Goal: Task Accomplishment & Management: Complete application form

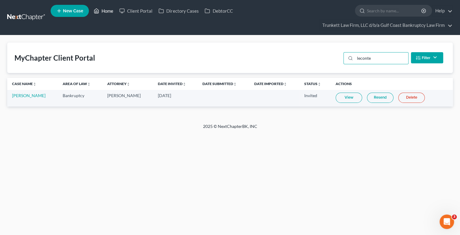
click at [110, 12] on link "Home" at bounding box center [104, 10] width 26 height 11
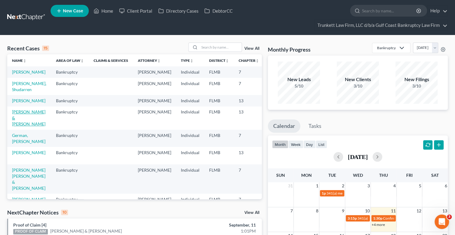
click at [20, 125] on link "[PERSON_NAME] & [PERSON_NAME]" at bounding box center [28, 117] width 33 height 17
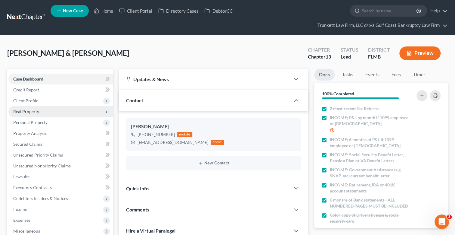
click at [35, 109] on span "Real Property" at bounding box center [26, 111] width 26 height 5
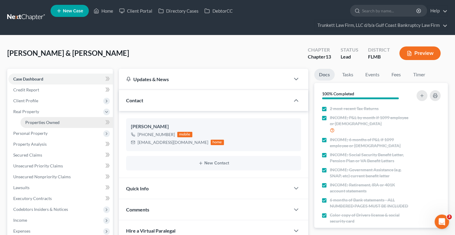
click at [56, 121] on span "Properties Owned" at bounding box center [42, 122] width 34 height 5
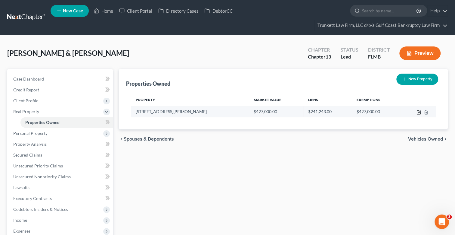
click at [420, 110] on icon "button" at bounding box center [419, 112] width 5 height 5
select select "9"
select select "2"
select select "5"
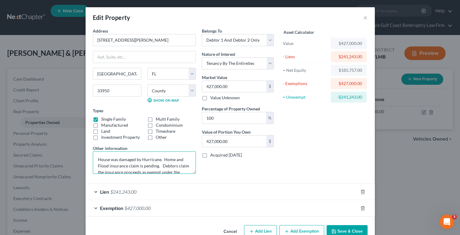
click at [127, 166] on textarea "House was damaged by Hurricane. Home and Flood insurance claim is pending. Debt…" at bounding box center [144, 162] width 103 height 22
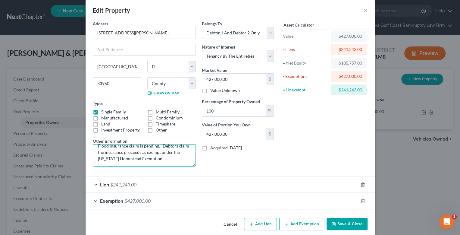
scroll to position [14, 0]
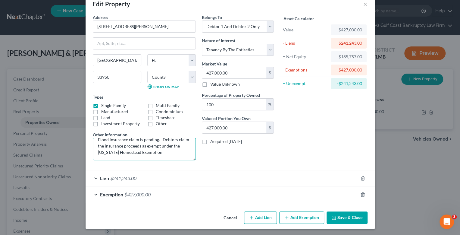
click at [156, 151] on textarea "House was damaged by Hurricane. Home and Flood insurance claim is pending. Debt…" at bounding box center [144, 149] width 103 height 22
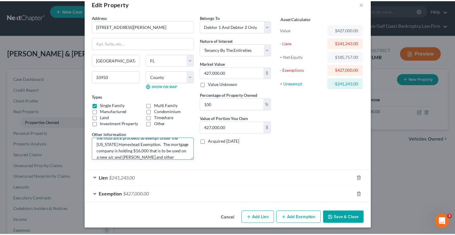
scroll to position [27, 0]
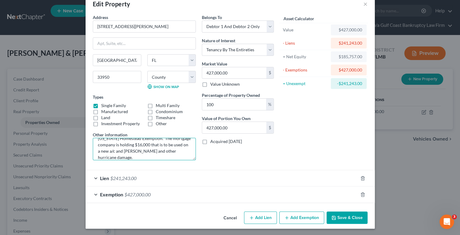
type textarea "House was damaged by Hurricane. Home and Flood insurance claim is pending. Debt…"
click at [348, 212] on button "Save & Close" at bounding box center [346, 217] width 41 height 13
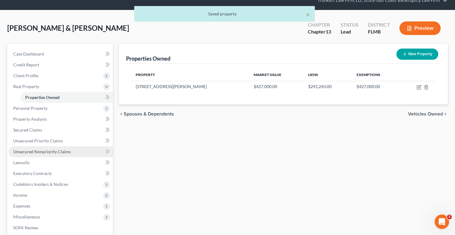
scroll to position [60, 0]
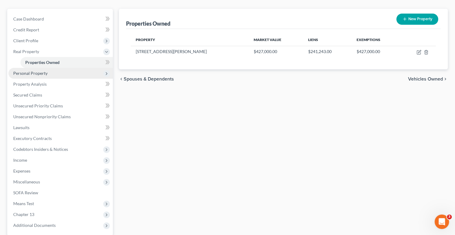
click at [42, 73] on span "Personal Property" at bounding box center [30, 72] width 34 height 5
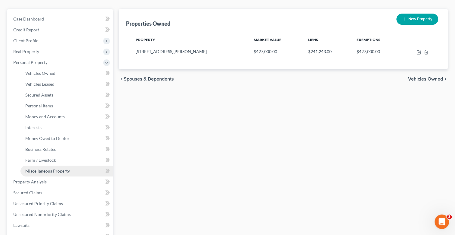
click at [58, 170] on span "Miscellaneous Property" at bounding box center [47, 170] width 45 height 5
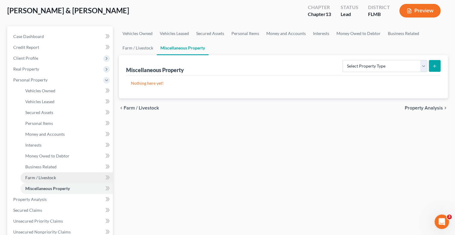
scroll to position [60, 0]
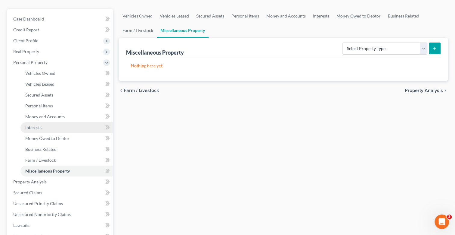
click at [37, 127] on span "Interests" at bounding box center [33, 127] width 16 height 5
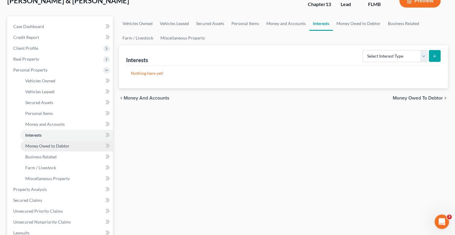
scroll to position [60, 0]
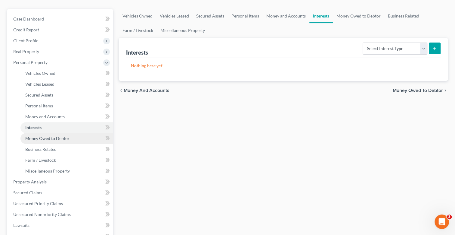
click at [55, 137] on span "Money Owed to Debtor" at bounding box center [47, 138] width 44 height 5
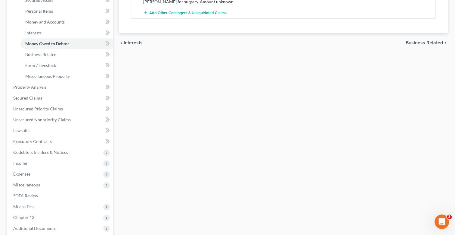
scroll to position [211, 0]
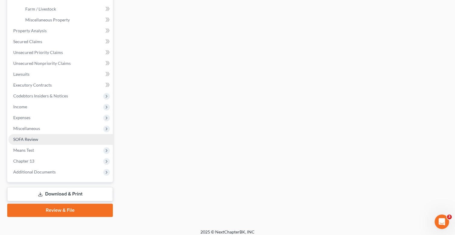
click at [36, 140] on span "SOFA Review" at bounding box center [25, 138] width 25 height 5
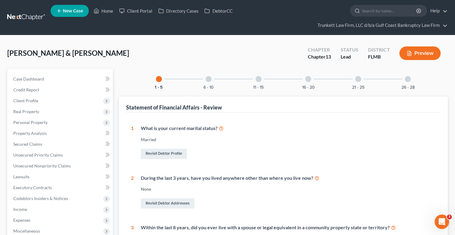
click at [259, 80] on div at bounding box center [259, 79] width 6 height 6
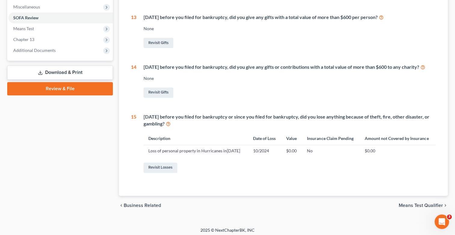
scroll to position [233, 0]
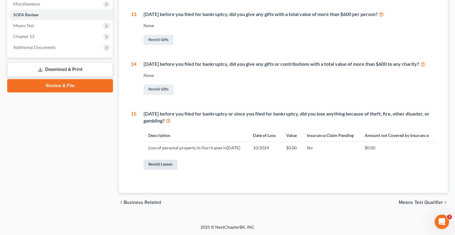
click at [167, 164] on link "Revisit Losses" at bounding box center [161, 164] width 34 height 10
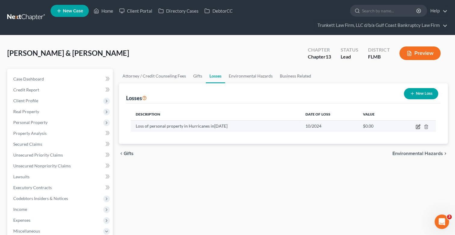
click at [419, 125] on icon "button" at bounding box center [418, 126] width 5 height 5
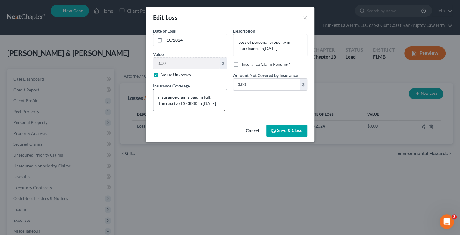
scroll to position [6, 0]
click at [182, 102] on textarea "insurance claims paid in full. The received $23000 in [DATE]" at bounding box center [190, 100] width 74 height 22
click at [178, 104] on textarea "insurance claims paid in full. The received $23000 in [DATE]" at bounding box center [190, 100] width 74 height 22
drag, startPoint x: 174, startPoint y: 104, endPoint x: 157, endPoint y: 97, distance: 17.7
click at [157, 97] on textarea "insurance claims paid in full. The received $23000 in [DATE]" at bounding box center [190, 100] width 74 height 22
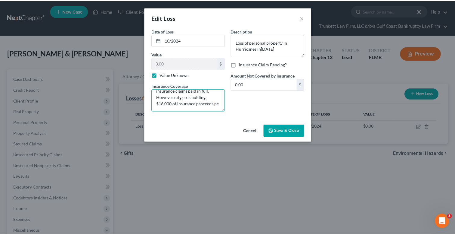
scroll to position [8, 0]
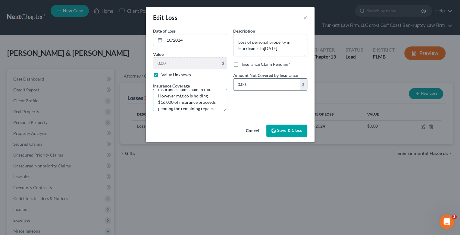
type textarea "insurance claims paid in full. However mtg co is holding $16,000 of insurance p…"
click at [253, 84] on input "0.00" at bounding box center [266, 84] width 66 height 11
type input "40,000"
click at [285, 130] on span "Save & Close" at bounding box center [289, 130] width 25 height 5
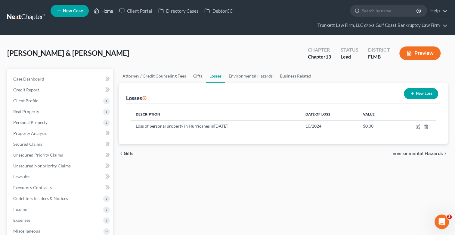
click at [110, 10] on link "Home" at bounding box center [104, 10] width 26 height 11
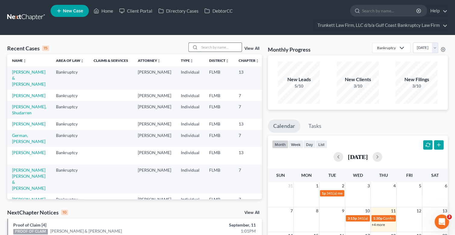
click at [213, 49] on input "search" at bounding box center [221, 47] width 42 height 9
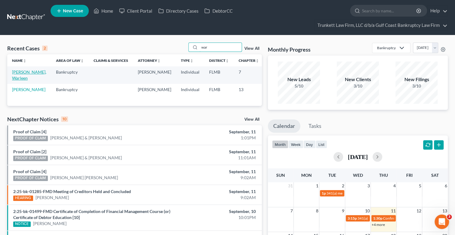
type input "war"
click at [23, 73] on link "[PERSON_NAME], Warleen" at bounding box center [29, 74] width 34 height 11
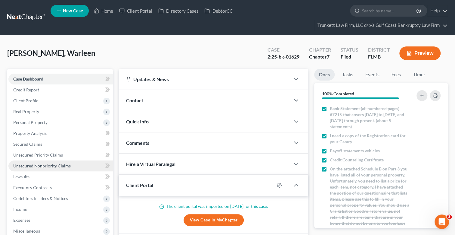
scroll to position [60, 0]
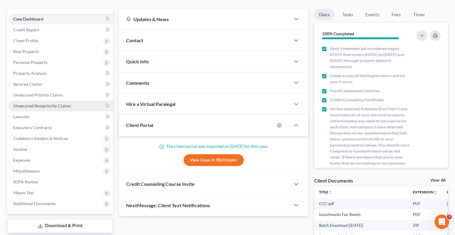
click at [55, 105] on span "Unsecured Nonpriority Claims" at bounding box center [42, 105] width 58 height 5
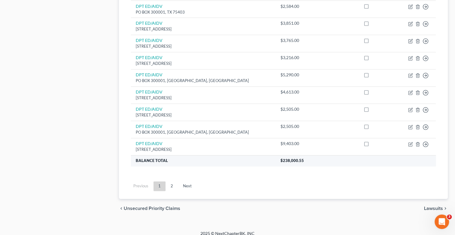
scroll to position [471, 0]
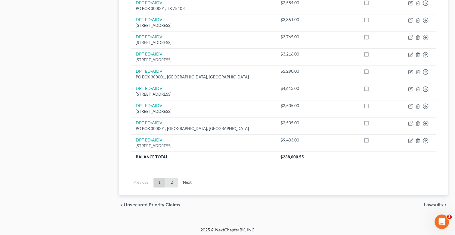
click at [170, 179] on link "2" at bounding box center [172, 182] width 12 height 10
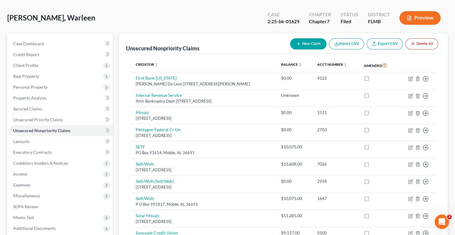
scroll to position [34, 0]
